Goal: Information Seeking & Learning: Understand process/instructions

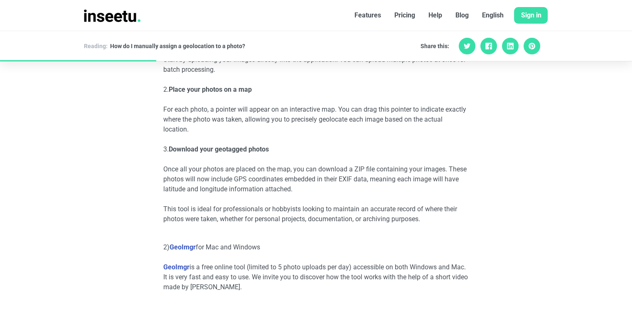
scroll to position [868, 0]
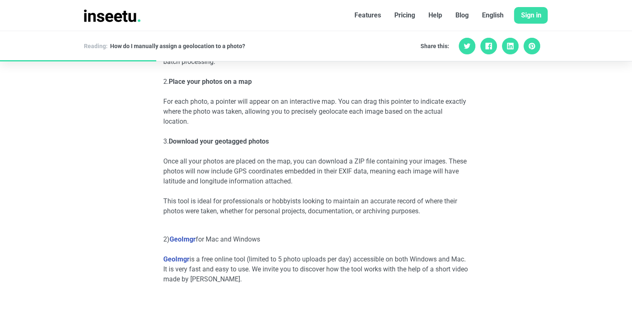
drag, startPoint x: 635, startPoint y: 26, endPoint x: 632, endPoint y: 100, distance: 74.5
click at [189, 241] on link "GeoImgr" at bounding box center [183, 240] width 26 height 8
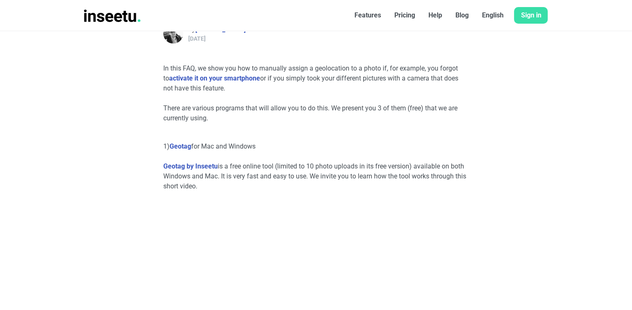
scroll to position [302, 0]
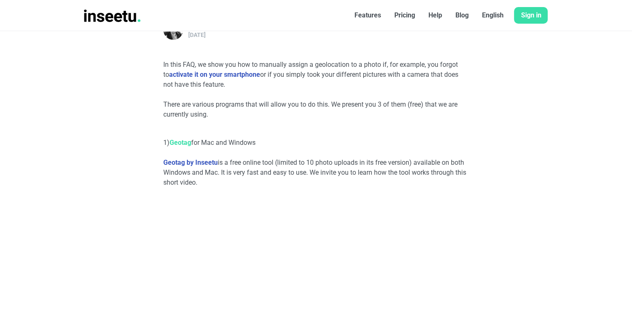
click at [185, 145] on link "Geotag" at bounding box center [181, 143] width 22 height 8
